Goal: Information Seeking & Learning: Learn about a topic

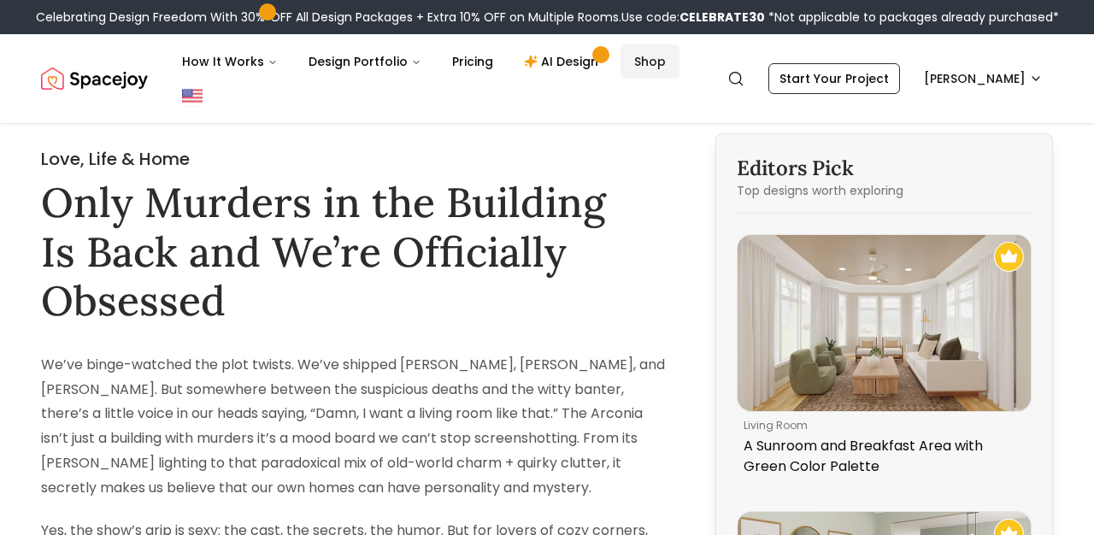
click at [621, 70] on link "Shop" at bounding box center [650, 61] width 59 height 34
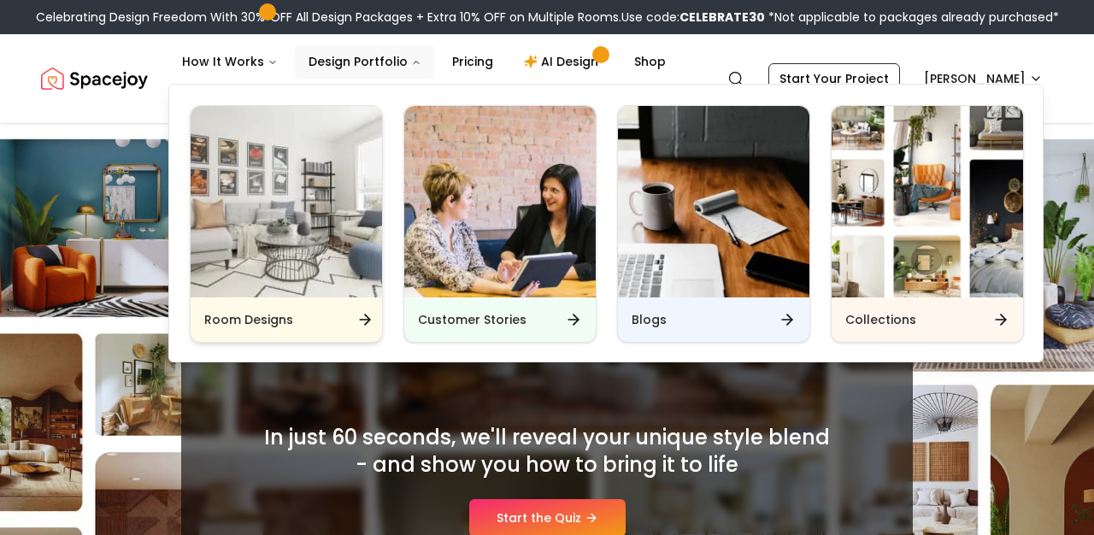
click at [290, 327] on h6 "Room Designs" at bounding box center [248, 319] width 89 height 17
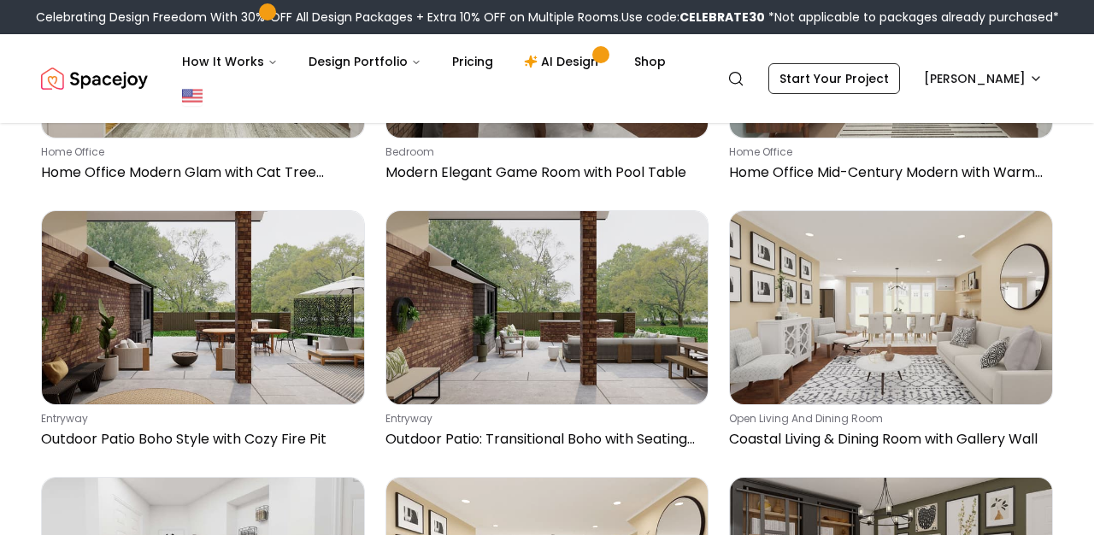
scroll to position [3493, 0]
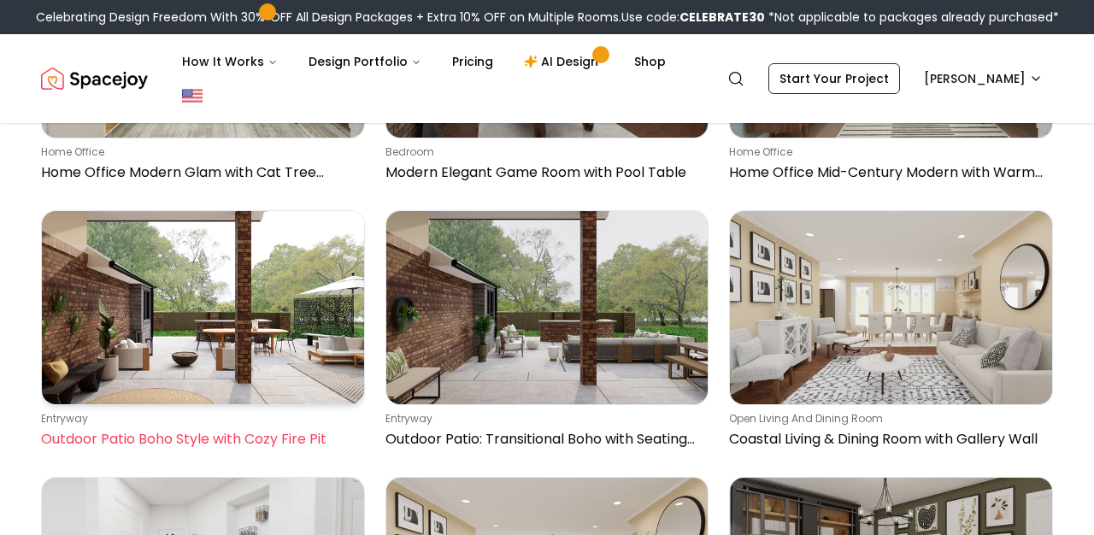
click at [303, 427] on div "entryway Outdoor Patio Boho Style with Cozy Fire Pit" at bounding box center [199, 431] width 317 height 38
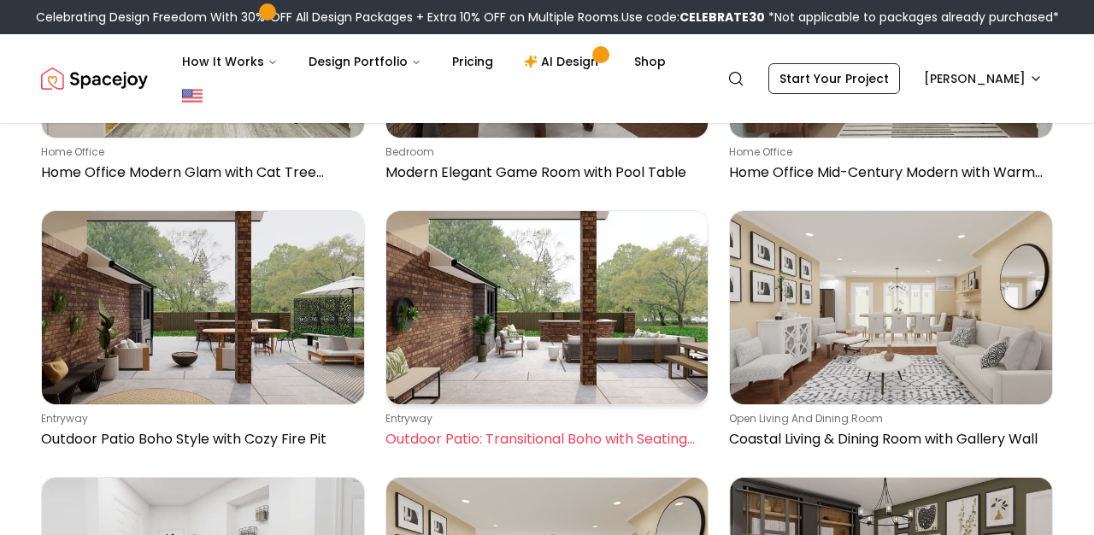
click at [454, 408] on link "entryway Outdoor Patio: Transitional Boho with Seating Area" at bounding box center [547, 333] width 324 height 246
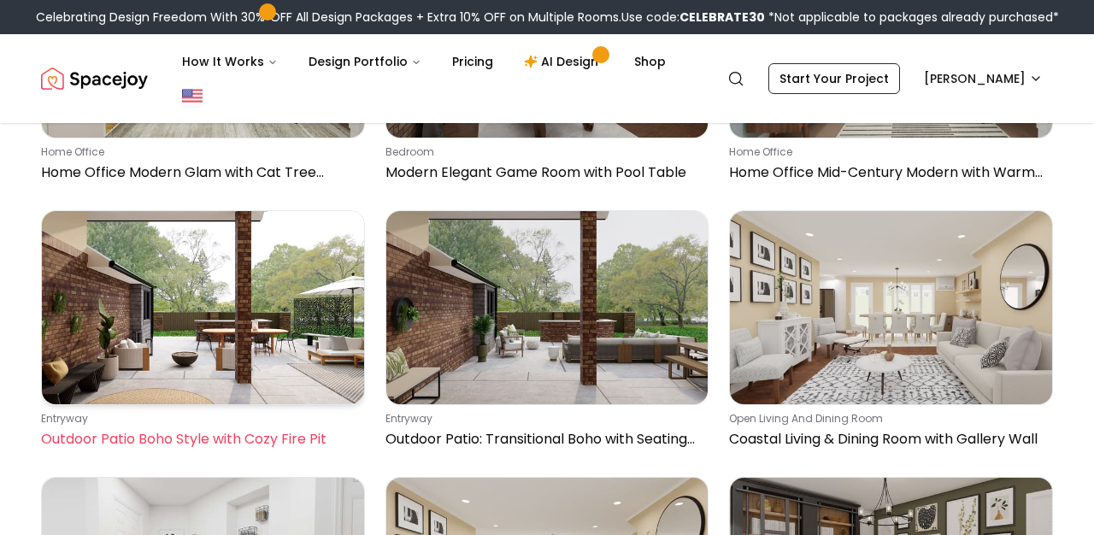
click at [253, 356] on img at bounding box center [203, 307] width 322 height 193
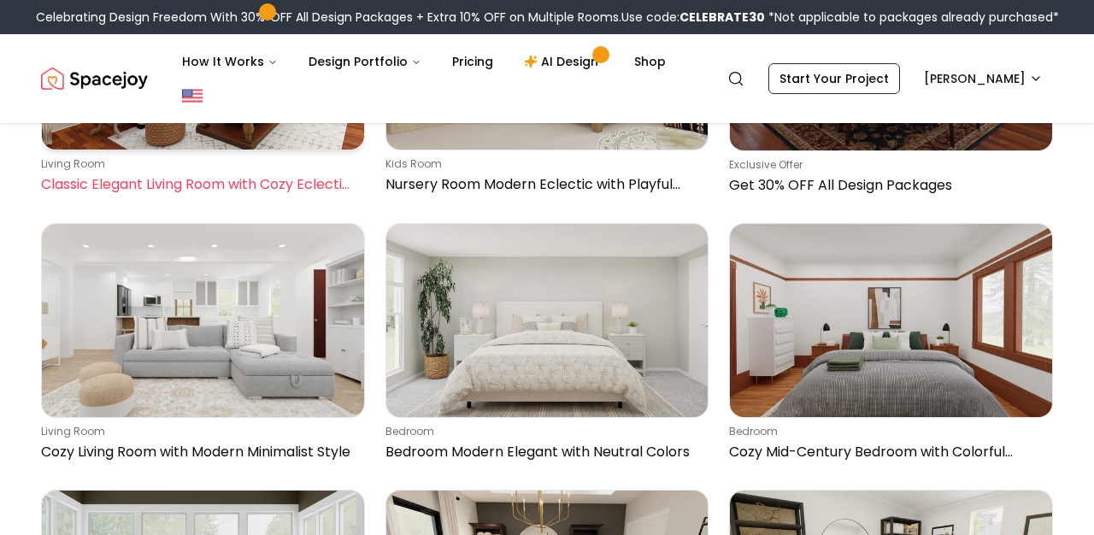
scroll to position [10159, 0]
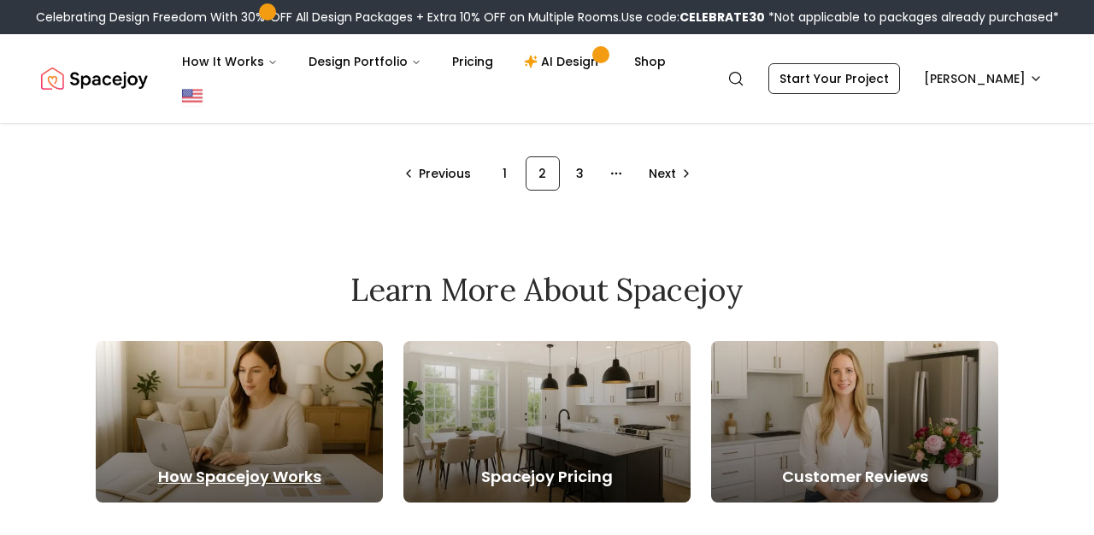
scroll to position [1378, 0]
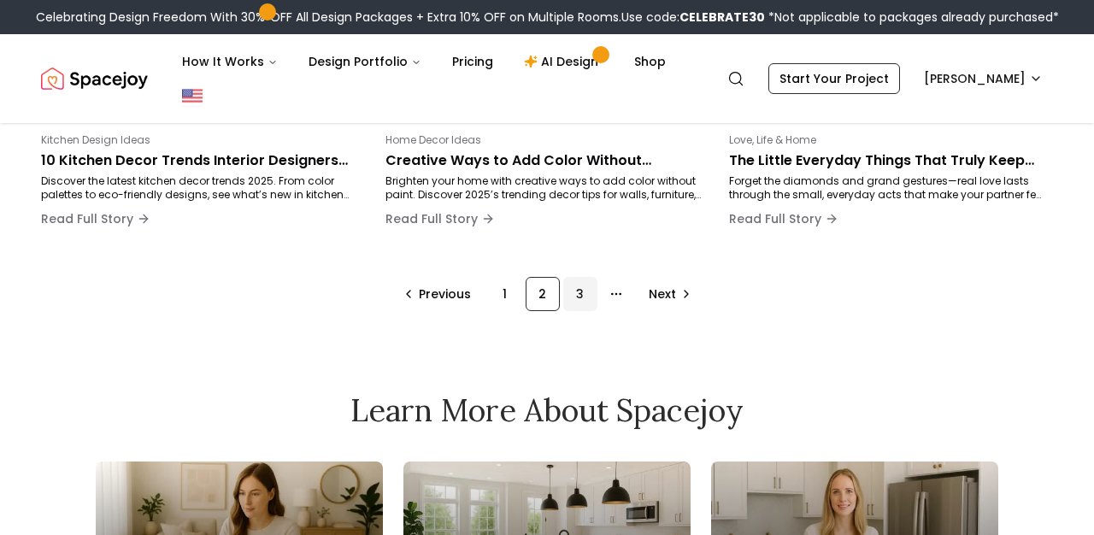
click at [574, 292] on div "3" at bounding box center [580, 294] width 34 height 34
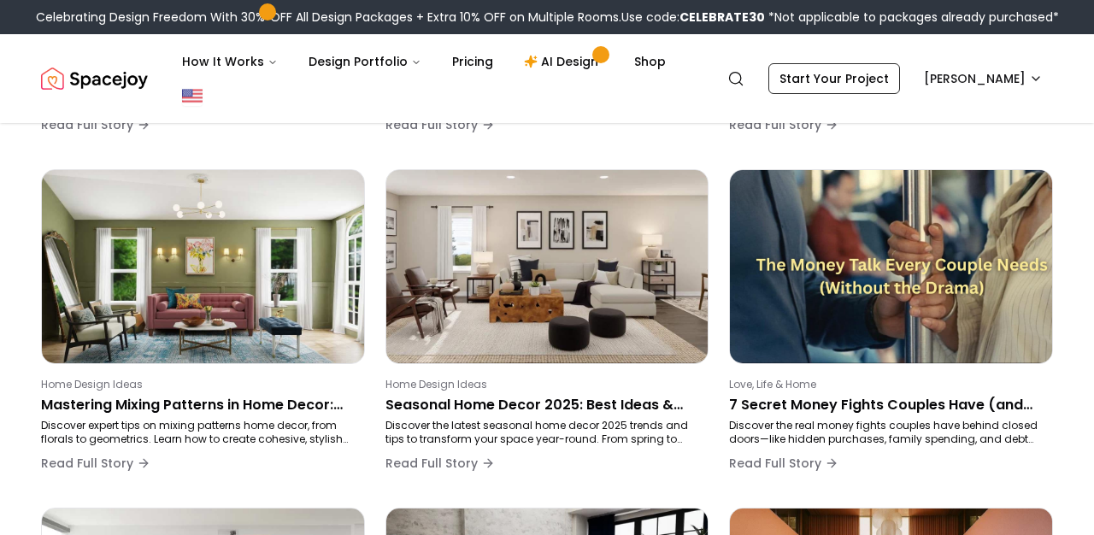
scroll to position [287, 0]
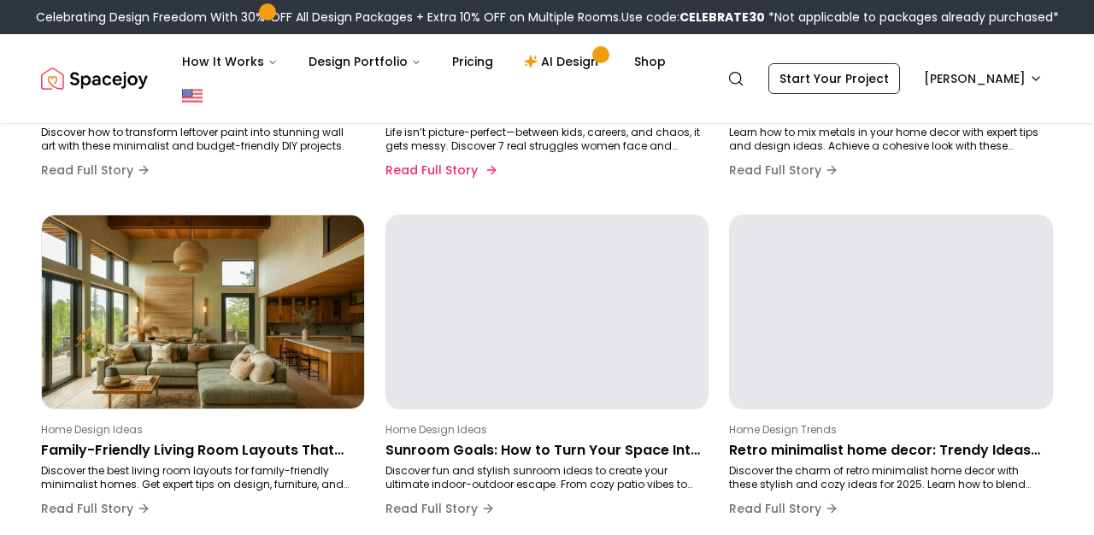
scroll to position [1087, 0]
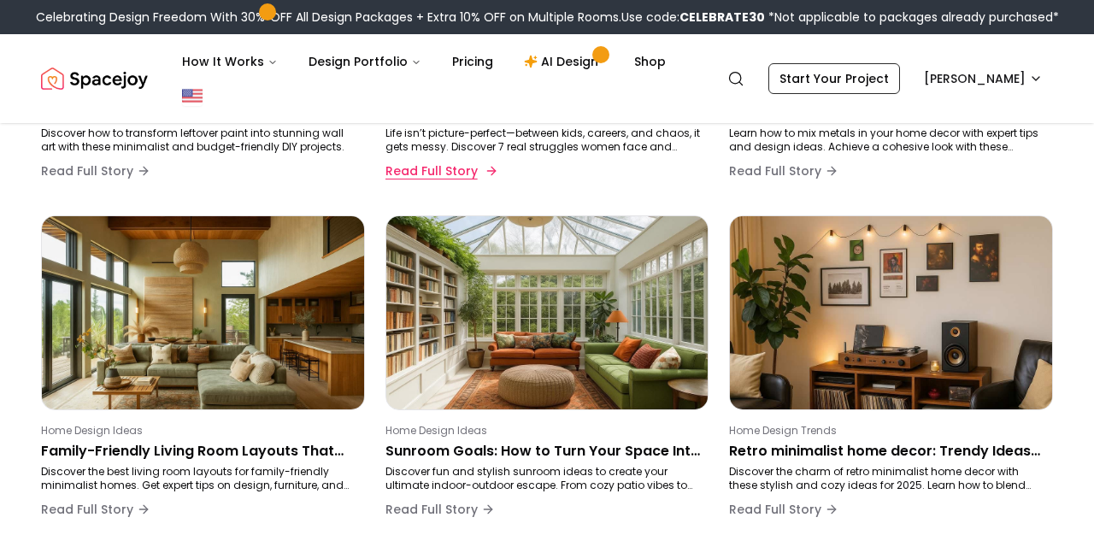
click at [419, 174] on button "Read Full Story" at bounding box center [439, 171] width 109 height 34
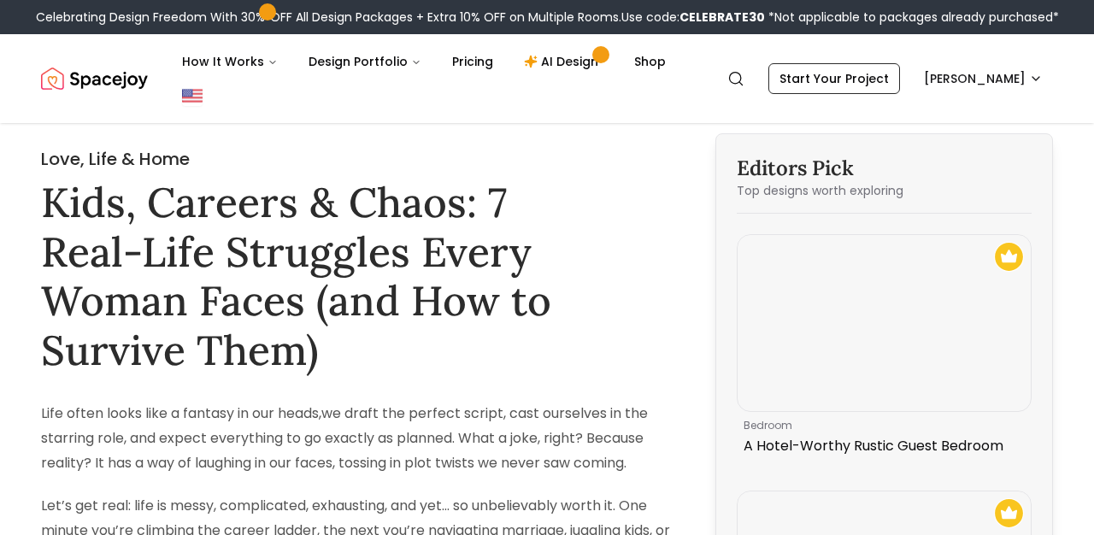
drag, startPoint x: 468, startPoint y: 103, endPoint x: 497, endPoint y: 5, distance: 101.7
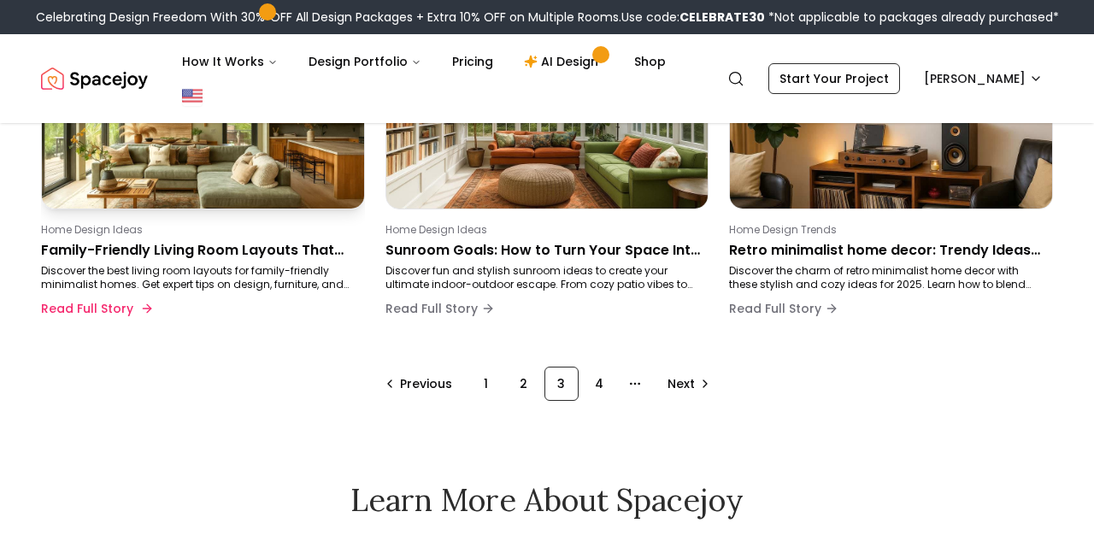
scroll to position [1290, 0]
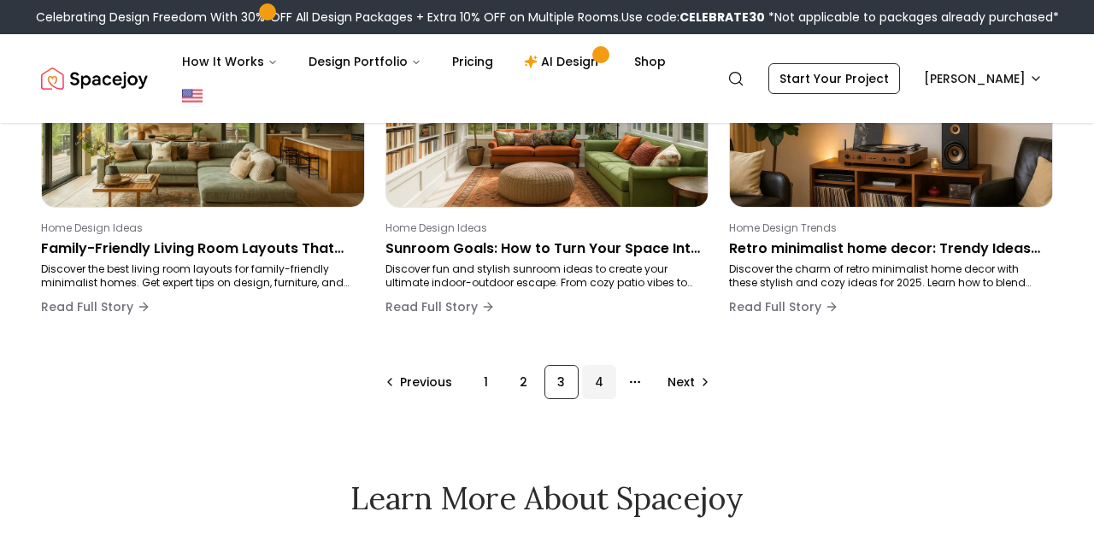
click at [596, 383] on div "4" at bounding box center [599, 382] width 34 height 34
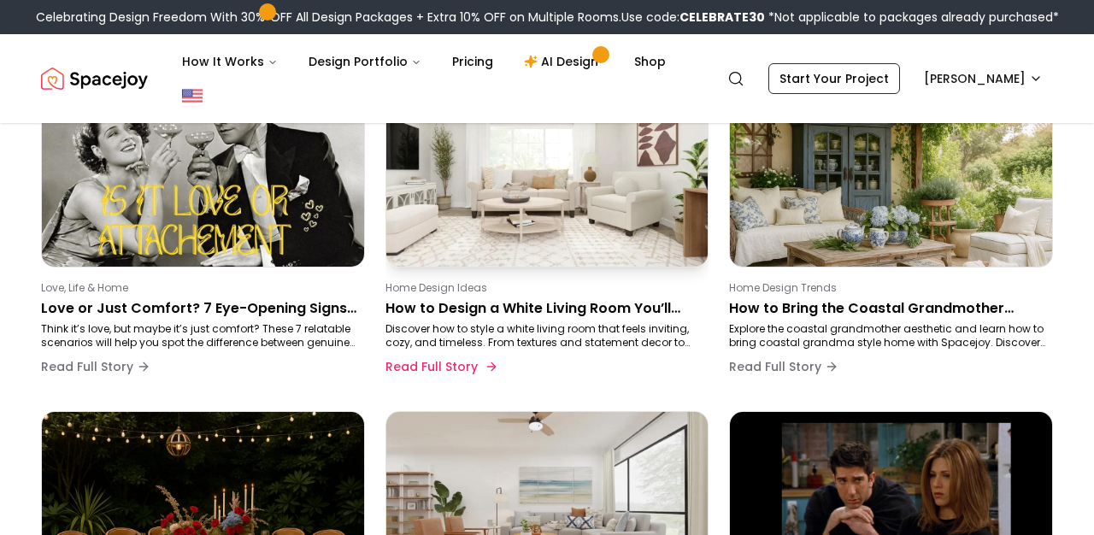
scroll to position [198, 0]
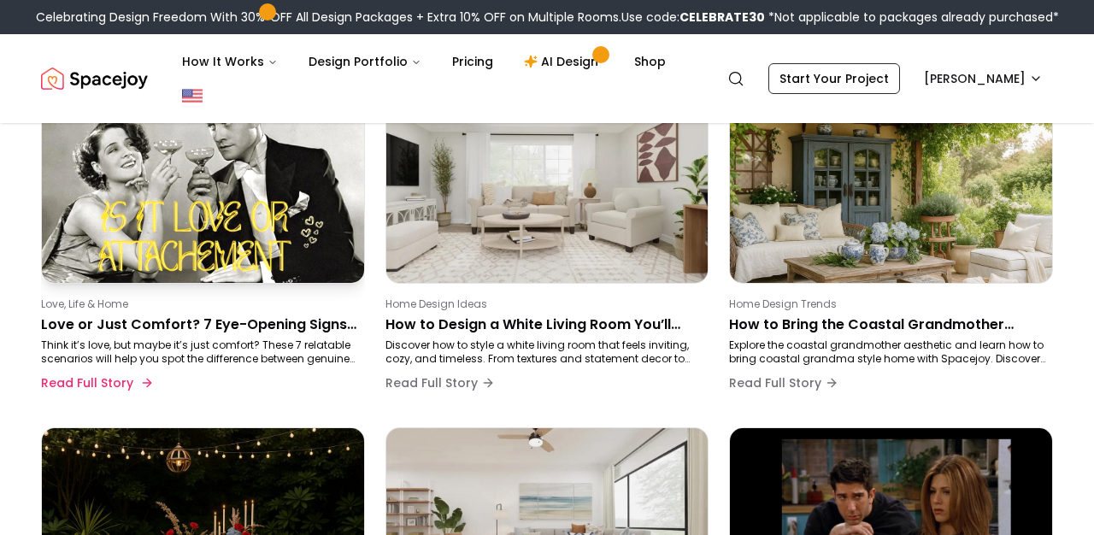
click at [310, 323] on p "Love or Just Comfort? 7 Eye-Opening Signs You Can’t Ignore" at bounding box center [199, 325] width 317 height 21
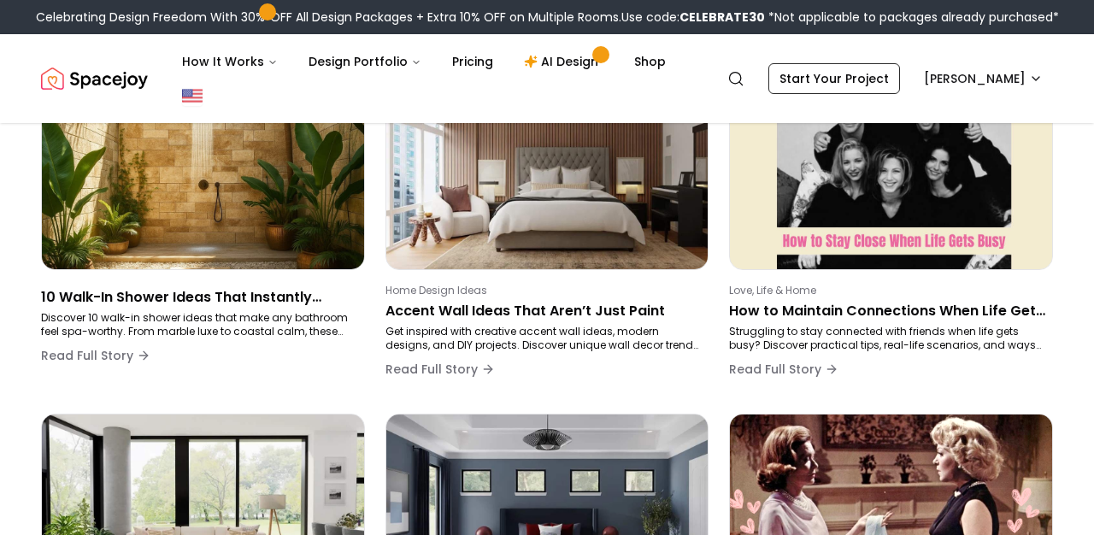
scroll to position [1129, 0]
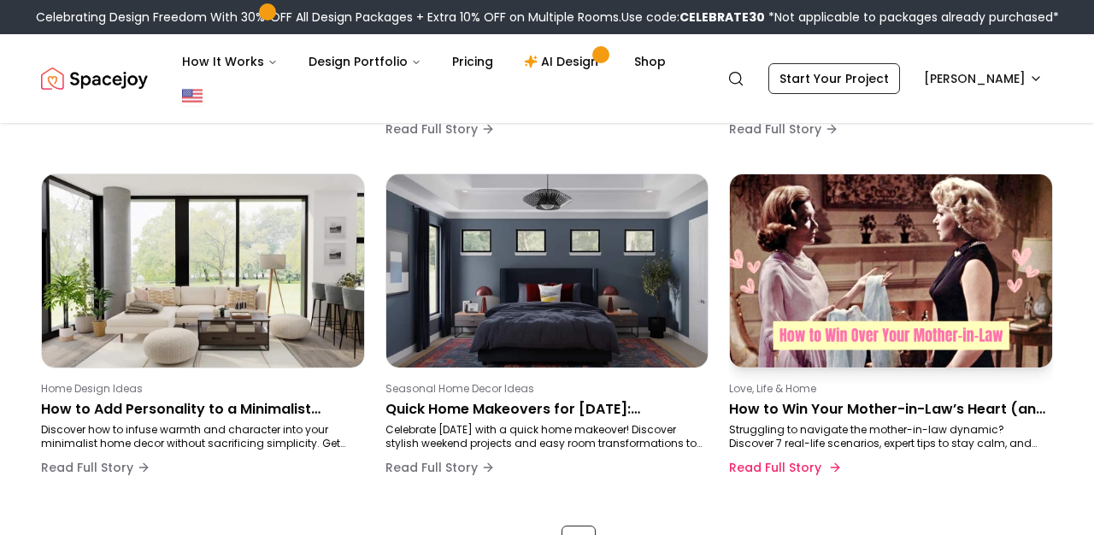
click at [782, 409] on p "How to Win Your Mother-in-Law’s Heart (and Keep the Peace at Home)" at bounding box center [887, 409] width 317 height 21
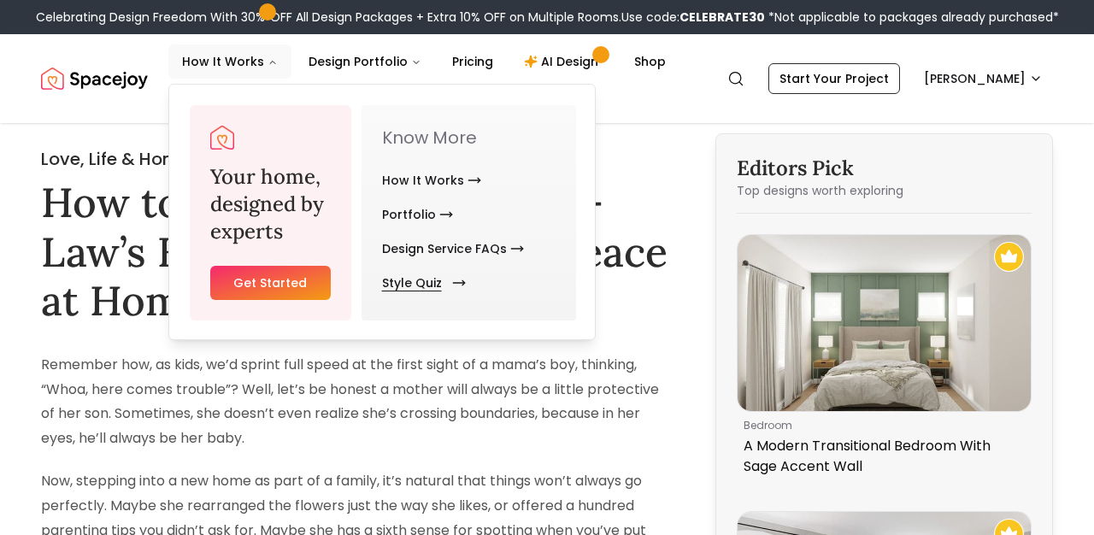
click at [416, 286] on link "Style Quiz" at bounding box center [420, 283] width 77 height 34
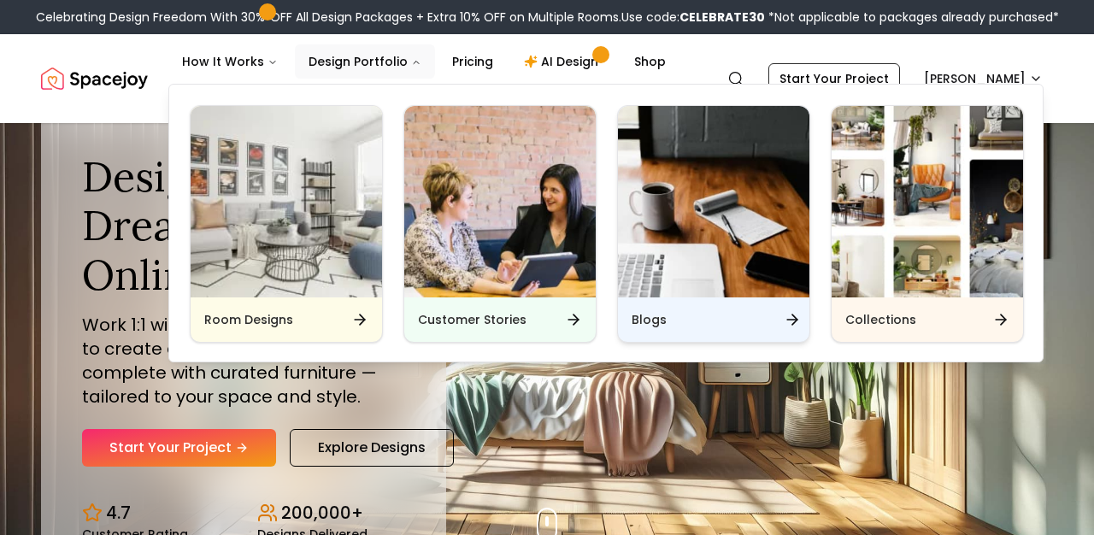
click at [644, 320] on h6 "Blogs" at bounding box center [649, 319] width 35 height 17
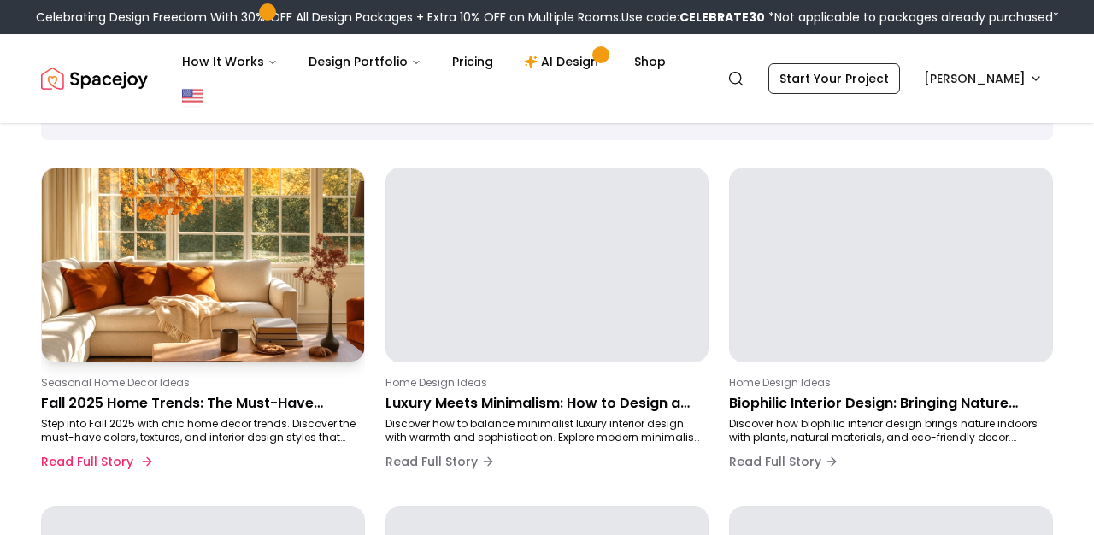
scroll to position [104, 0]
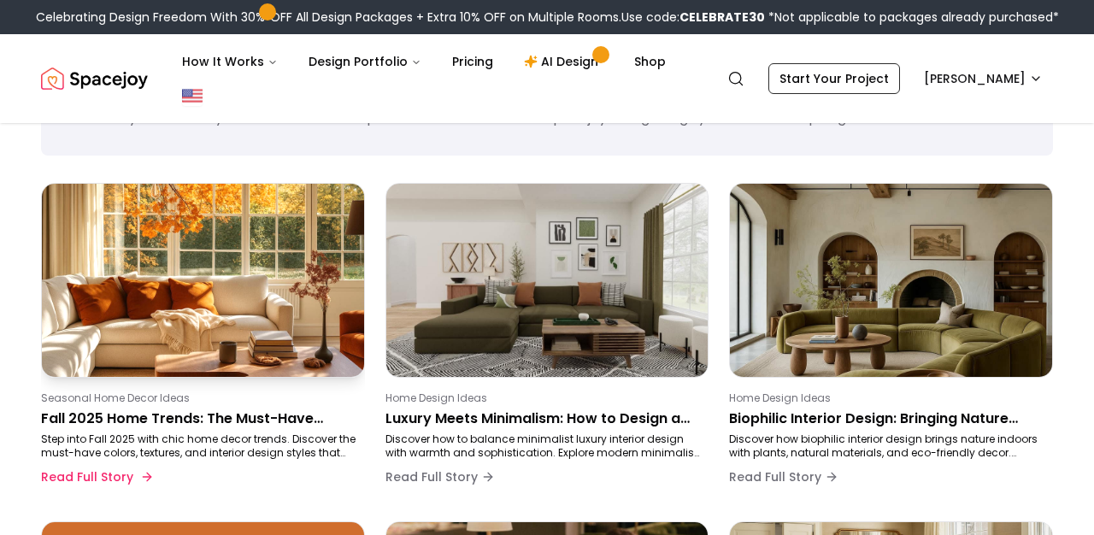
click at [212, 396] on p "Seasonal Home Decor Ideas" at bounding box center [199, 398] width 317 height 14
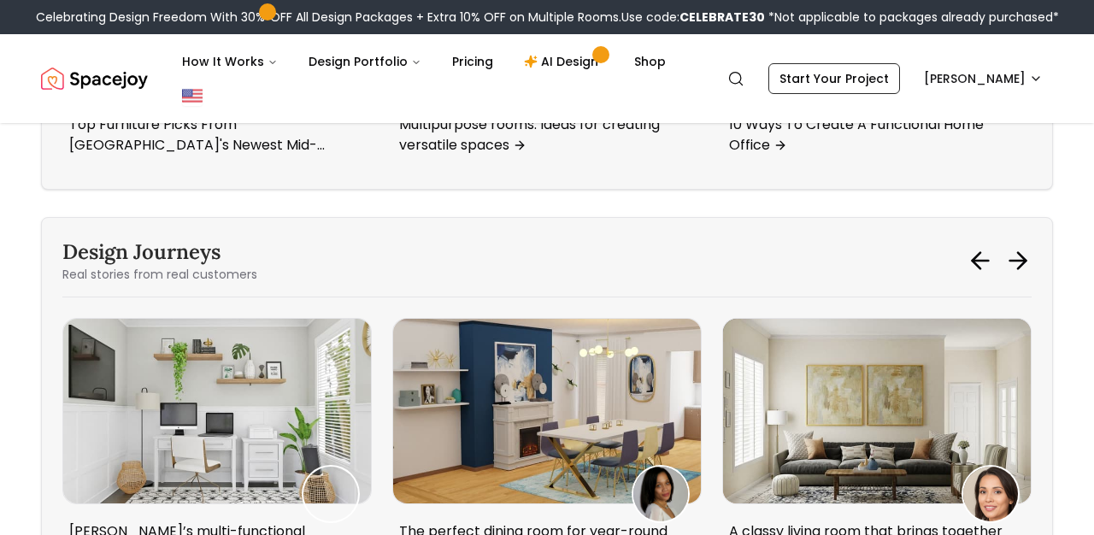
scroll to position [5299, 0]
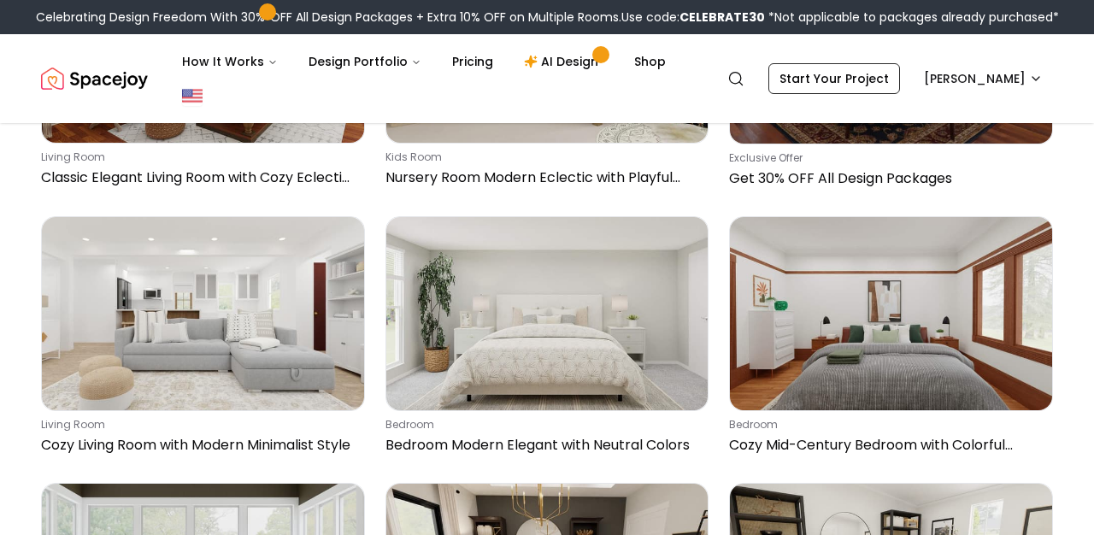
scroll to position [10159, 0]
